Goal: Navigation & Orientation: Find specific page/section

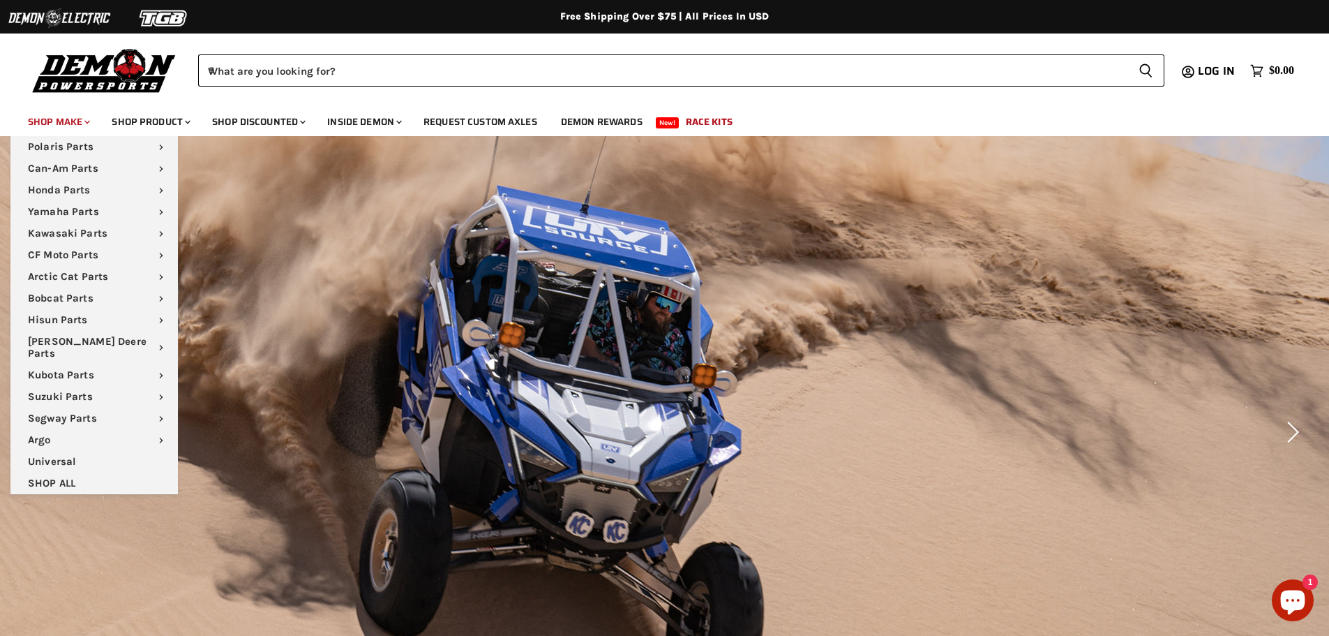
scroll to position [70, 0]
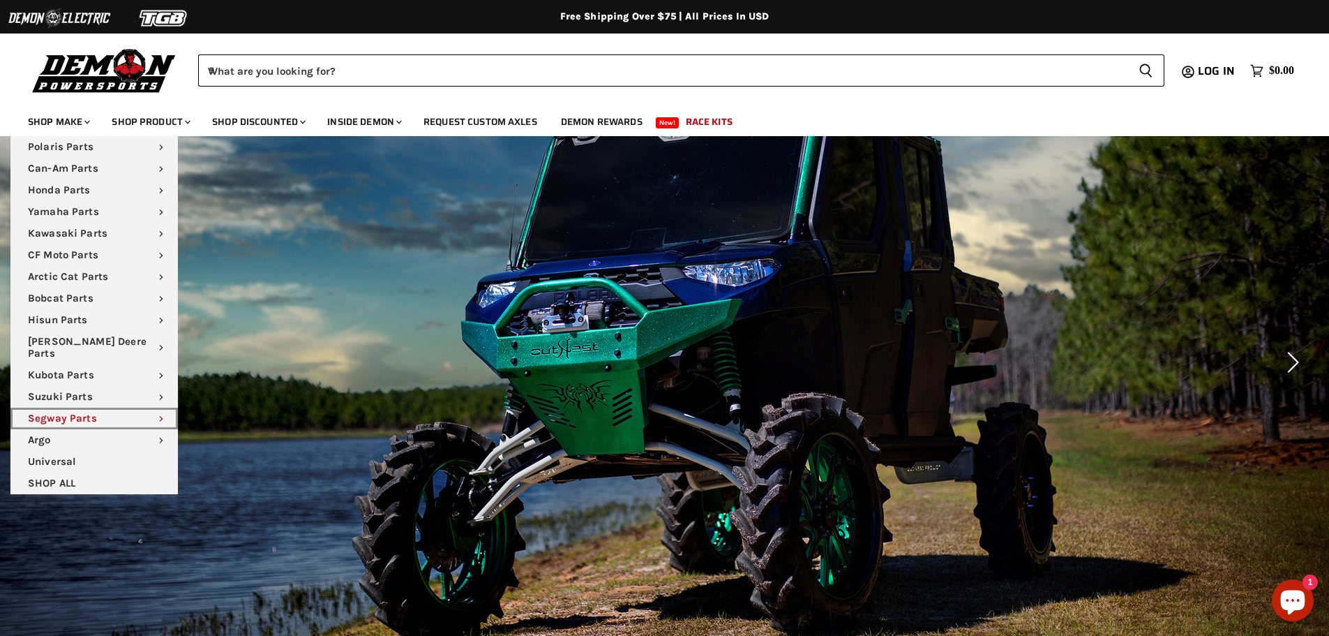
click at [75, 407] on link "Segway Parts Chevron down icon" at bounding box center [93, 418] width 167 height 22
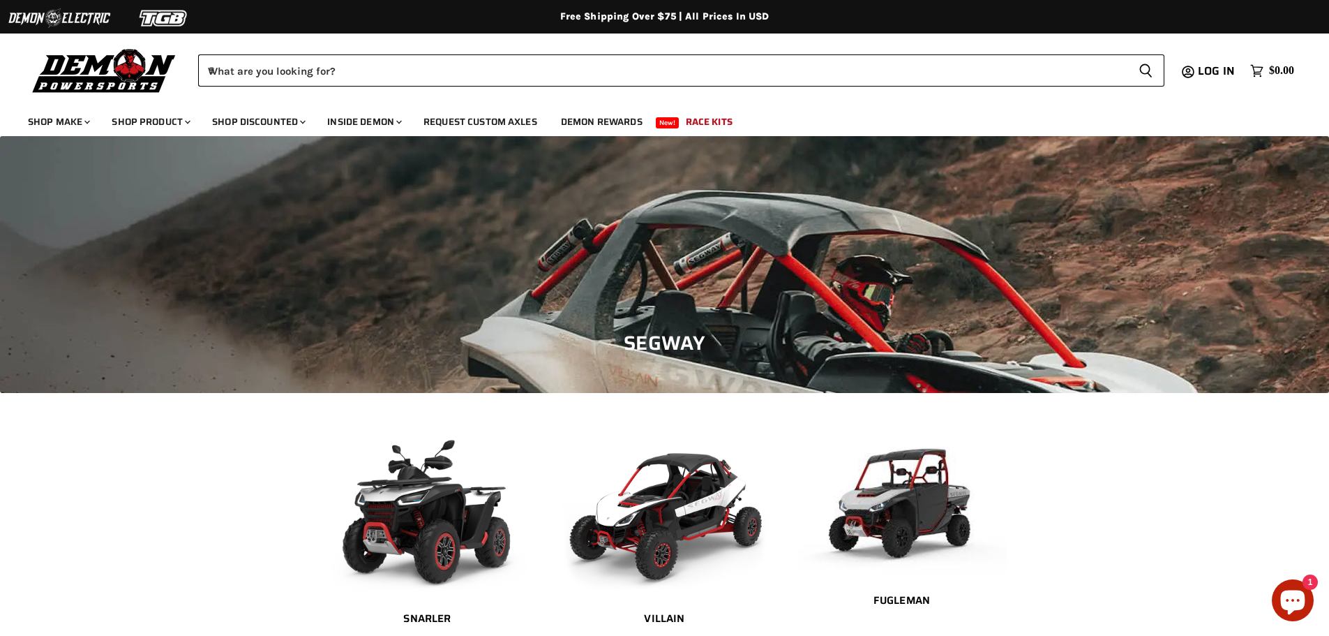
click at [70, 71] on img at bounding box center [104, 70] width 153 height 50
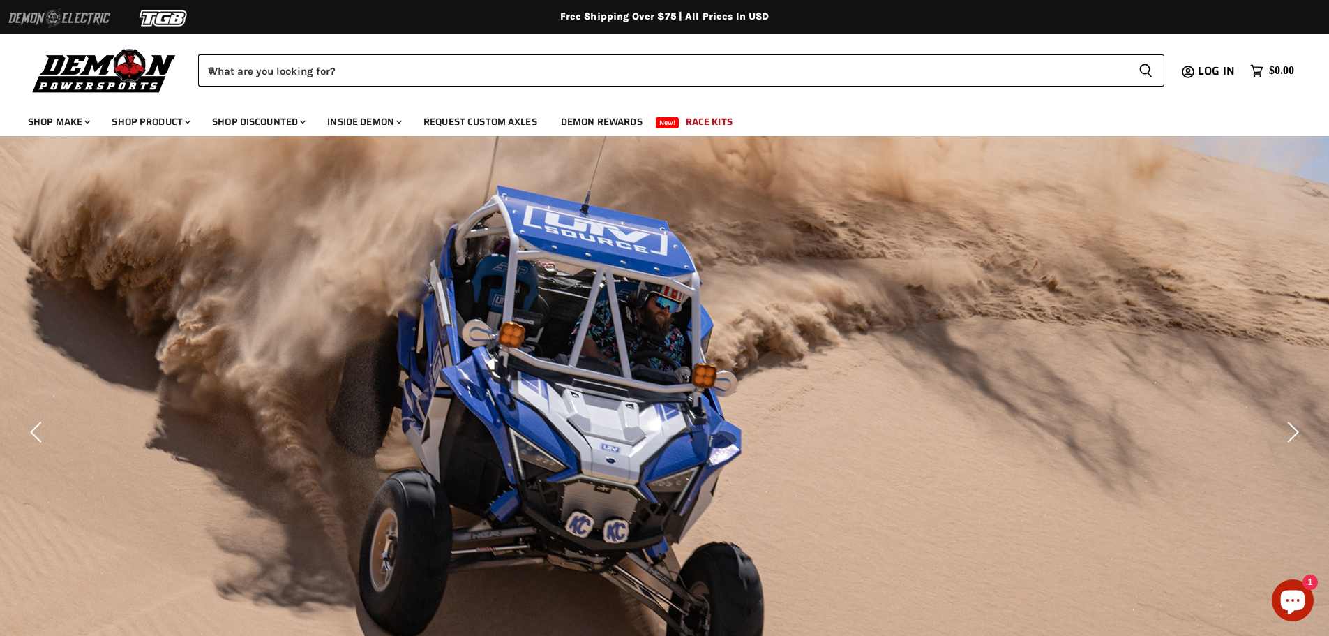
click at [84, 15] on img at bounding box center [59, 18] width 105 height 27
click at [173, 16] on img at bounding box center [164, 18] width 105 height 27
